Goal: Information Seeking & Learning: Learn about a topic

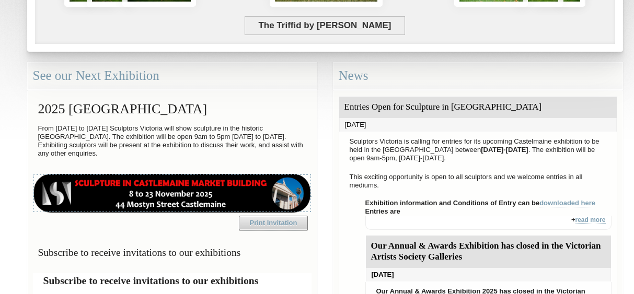
scroll to position [253, 0]
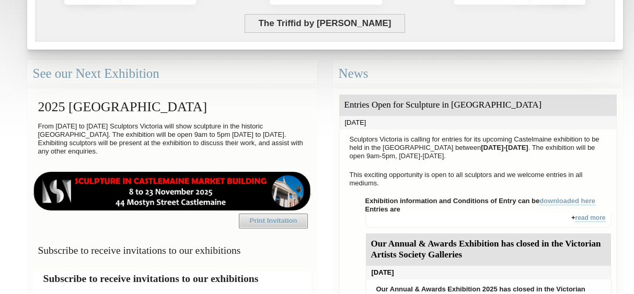
drag, startPoint x: 462, startPoint y: 104, endPoint x: 580, endPoint y: 110, distance: 117.8
click at [580, 110] on div "Entries Open for Sculpture in [GEOGRAPHIC_DATA]" at bounding box center [478, 105] width 278 height 21
copy div "[GEOGRAPHIC_DATA]"
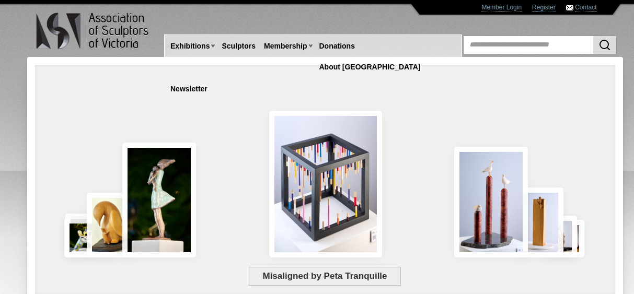
scroll to position [27, 0]
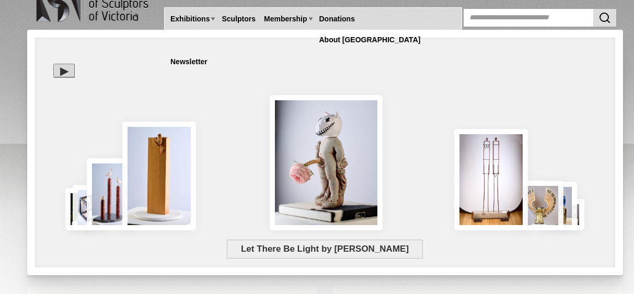
click at [26, 13] on link at bounding box center [88, 8] width 138 height 41
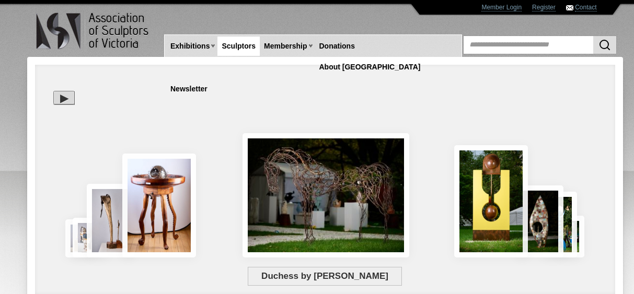
click at [234, 44] on link "Sculptors" at bounding box center [239, 46] width 42 height 19
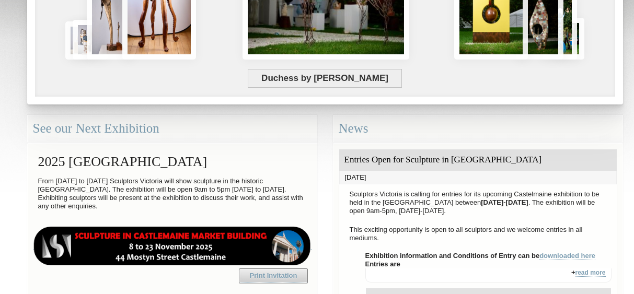
scroll to position [197, 0]
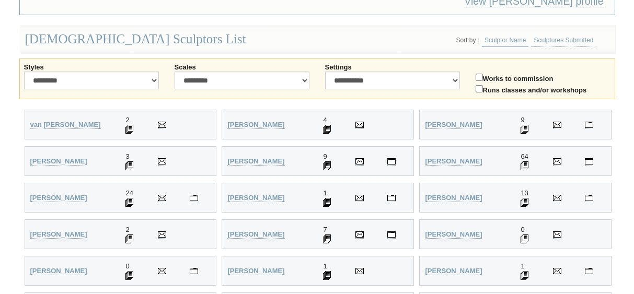
scroll to position [239, 0]
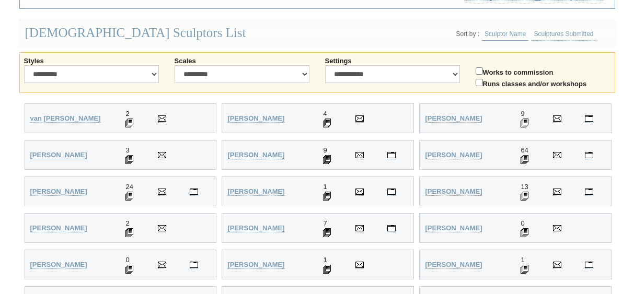
click at [41, 154] on strong "Alcorn, Jane" at bounding box center [58, 155] width 57 height 8
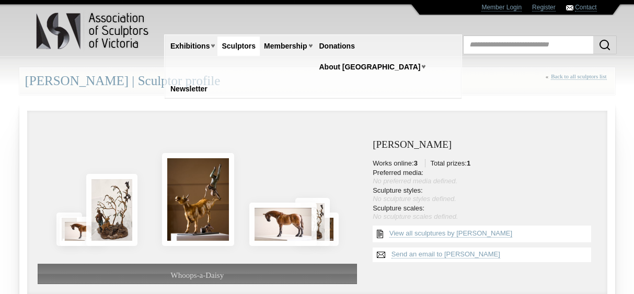
click at [234, 48] on link "Sculptors" at bounding box center [239, 46] width 42 height 19
click at [232, 46] on link "Sculptors" at bounding box center [239, 46] width 42 height 19
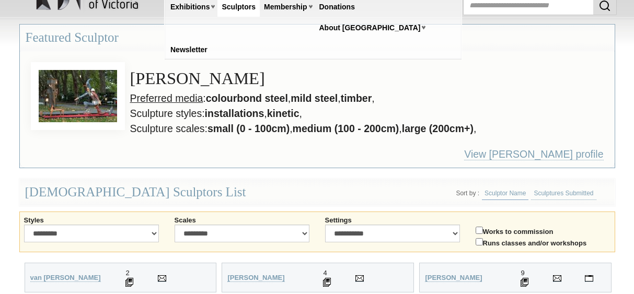
scroll to position [42, 0]
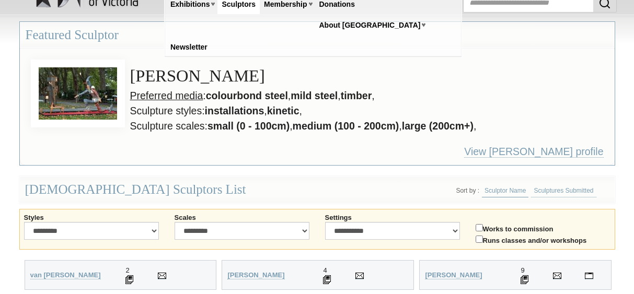
click at [502, 193] on link "Sculptor Name" at bounding box center [505, 191] width 47 height 13
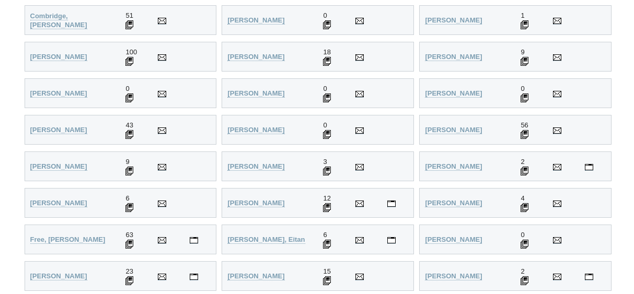
scroll to position [762, 0]
